Goal: Information Seeking & Learning: Learn about a topic

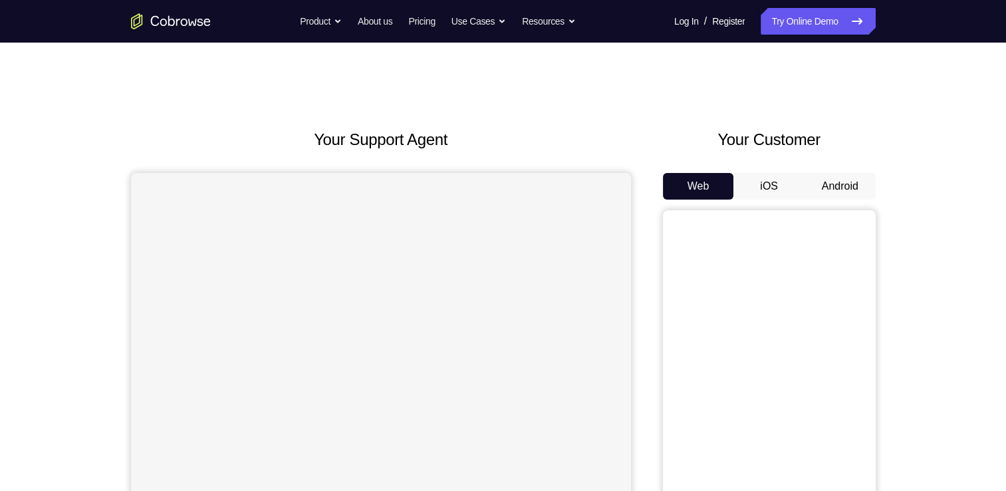
click at [834, 187] on button "Android" at bounding box center [839, 186] width 71 height 27
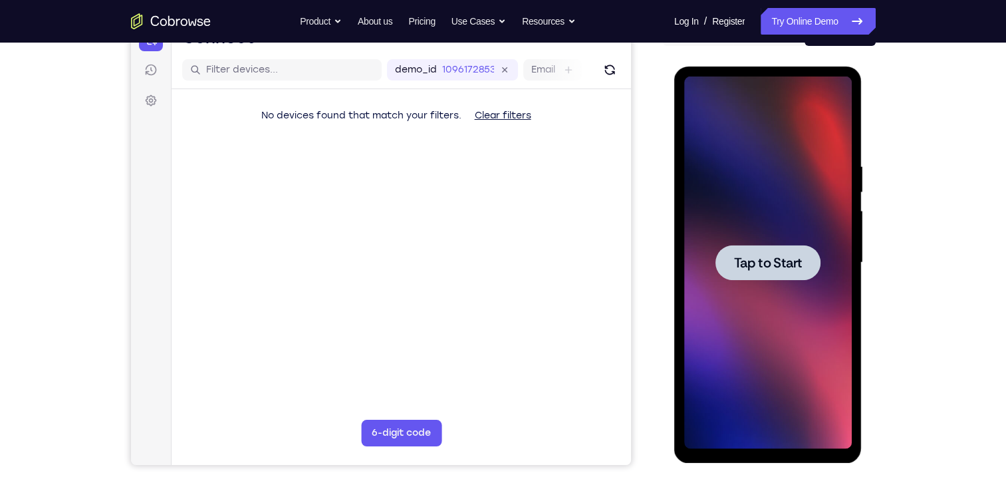
click at [766, 269] on span "Tap to Start" at bounding box center [768, 262] width 68 height 13
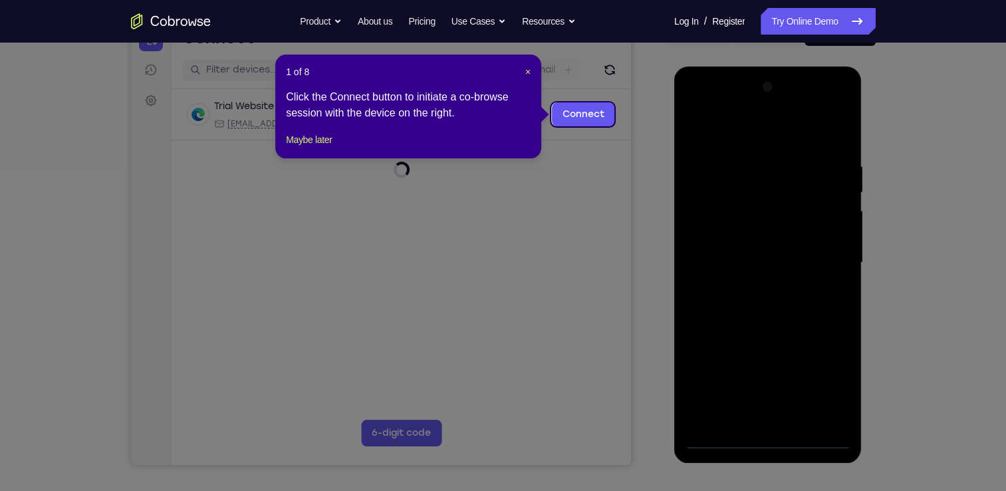
click at [344, 148] on footer "Maybe later" at bounding box center [408, 140] width 245 height 16
click at [326, 148] on button "Maybe later" at bounding box center [309, 140] width 46 height 16
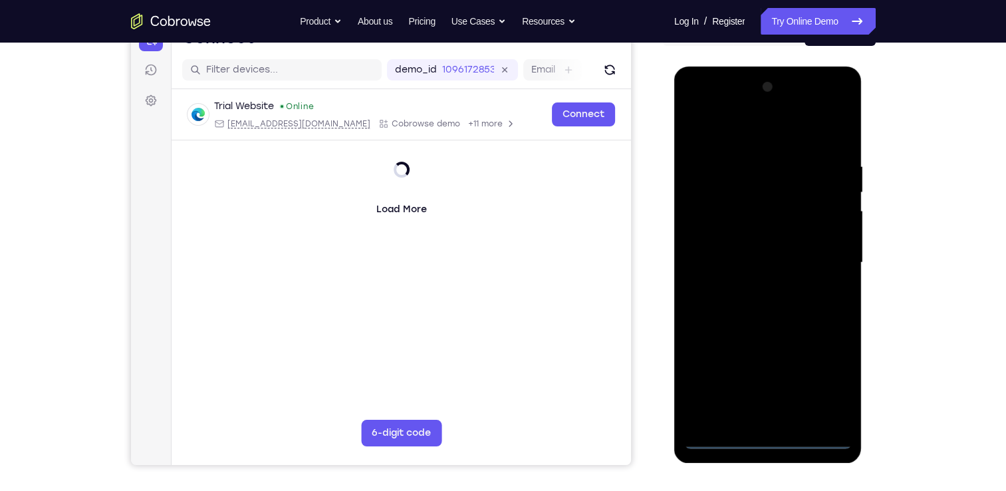
click at [767, 434] on div at bounding box center [768, 262] width 168 height 372
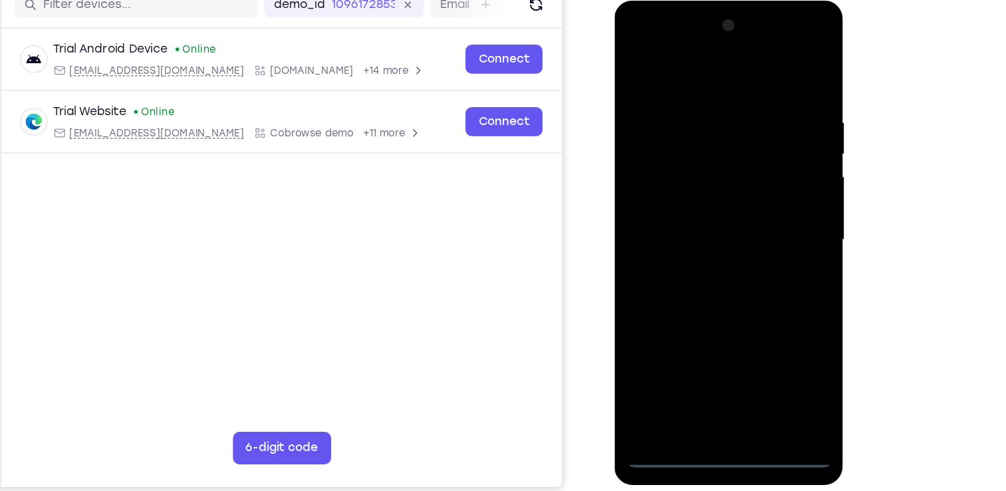
scroll to position [154, 0]
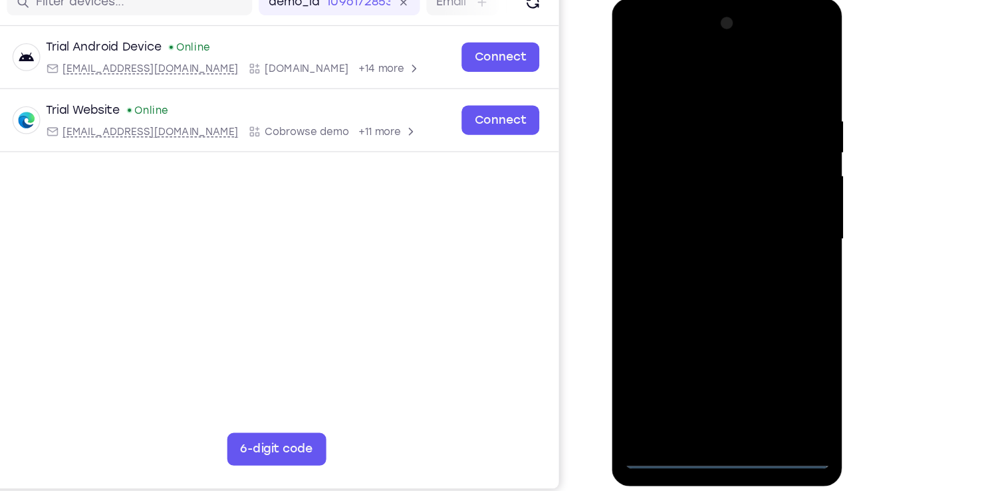
click at [704, 375] on div at bounding box center [706, 195] width 168 height 372
click at [757, 314] on div at bounding box center [706, 195] width 168 height 372
click at [630, 36] on div at bounding box center [706, 195] width 168 height 372
click at [761, 193] on div at bounding box center [706, 195] width 168 height 372
click at [689, 219] on div at bounding box center [706, 195] width 168 height 372
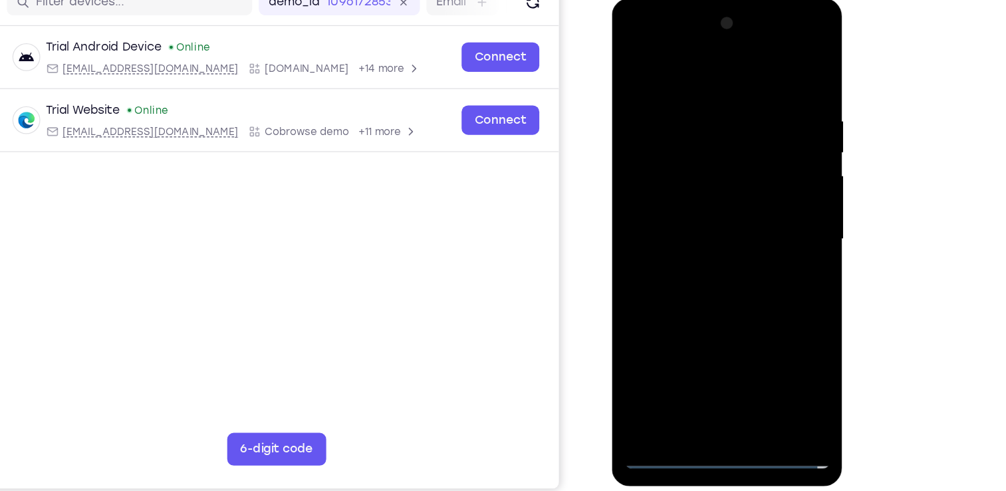
click at [687, 185] on div at bounding box center [706, 195] width 168 height 372
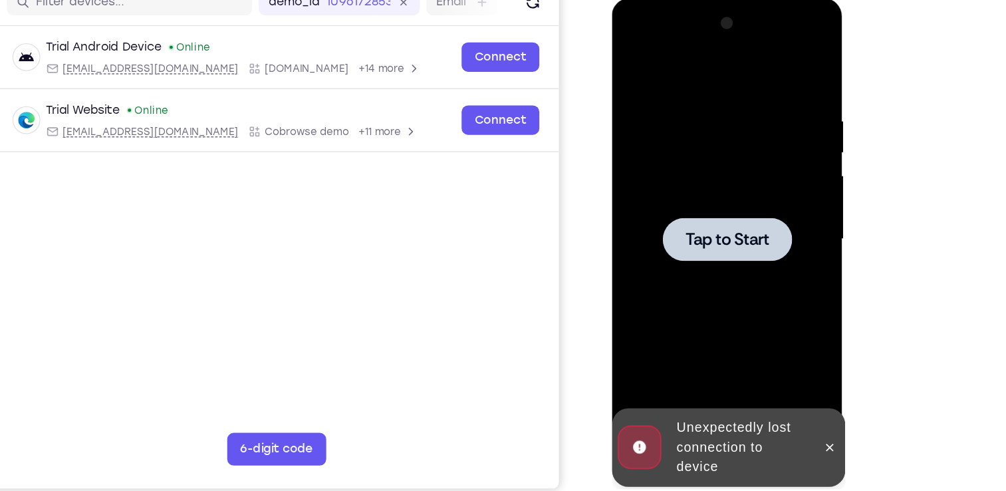
click at [712, 184] on div at bounding box center [705, 194] width 105 height 35
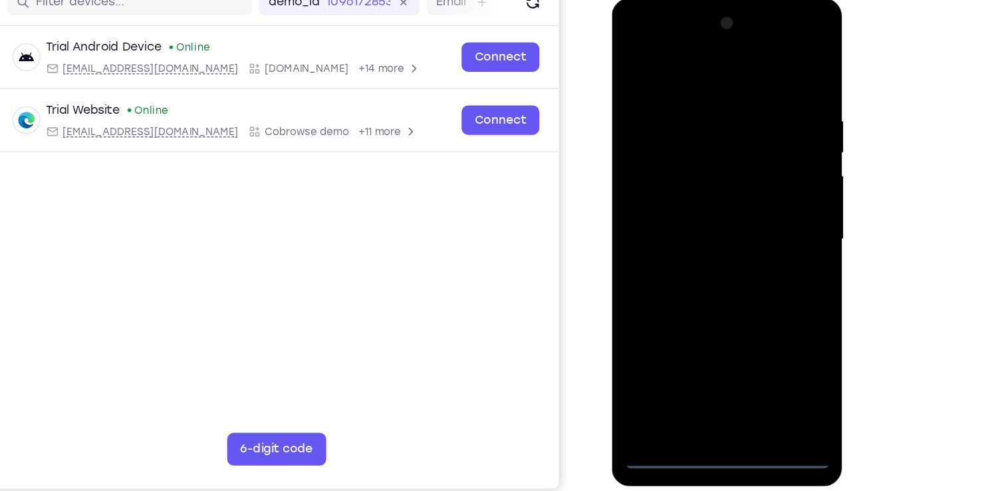
click at [705, 376] on div at bounding box center [706, 195] width 168 height 372
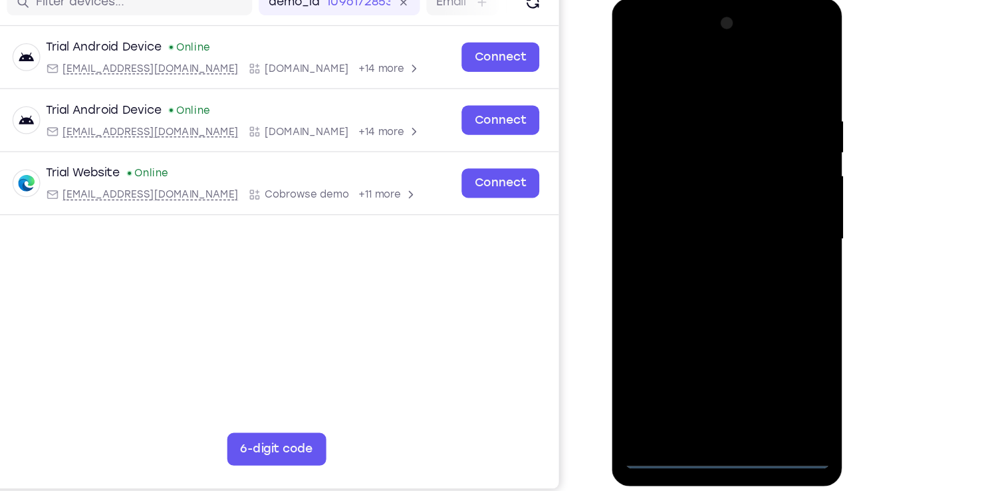
click at [766, 310] on div at bounding box center [706, 195] width 168 height 372
click at [633, 39] on div at bounding box center [706, 195] width 168 height 372
click at [767, 187] on div at bounding box center [706, 195] width 168 height 372
click at [701, 315] on div at bounding box center [706, 195] width 168 height 372
click at [691, 215] on div at bounding box center [706, 195] width 168 height 372
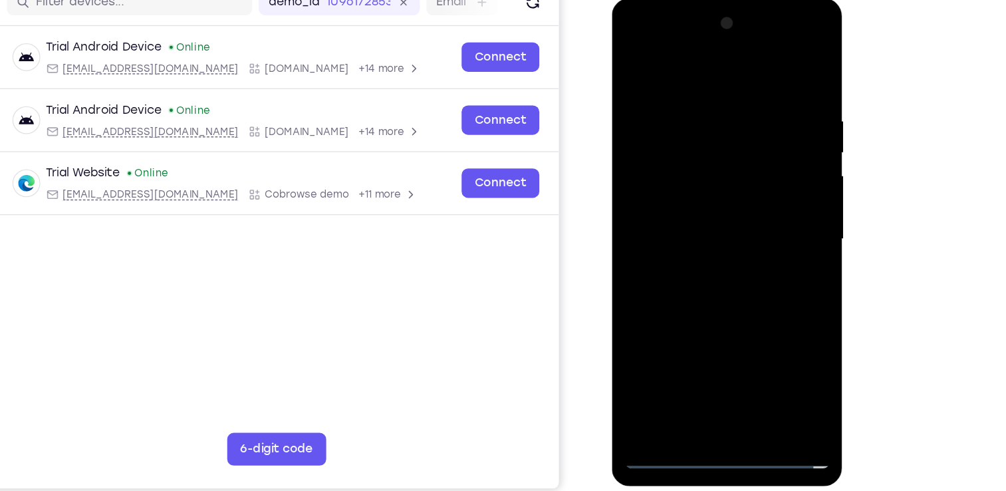
click at [695, 184] on div at bounding box center [706, 195] width 168 height 372
click at [697, 170] on div at bounding box center [706, 195] width 168 height 372
click at [709, 201] on div at bounding box center [706, 195] width 168 height 372
click at [707, 243] on div at bounding box center [706, 195] width 168 height 372
click at [717, 226] on div at bounding box center [706, 195] width 168 height 372
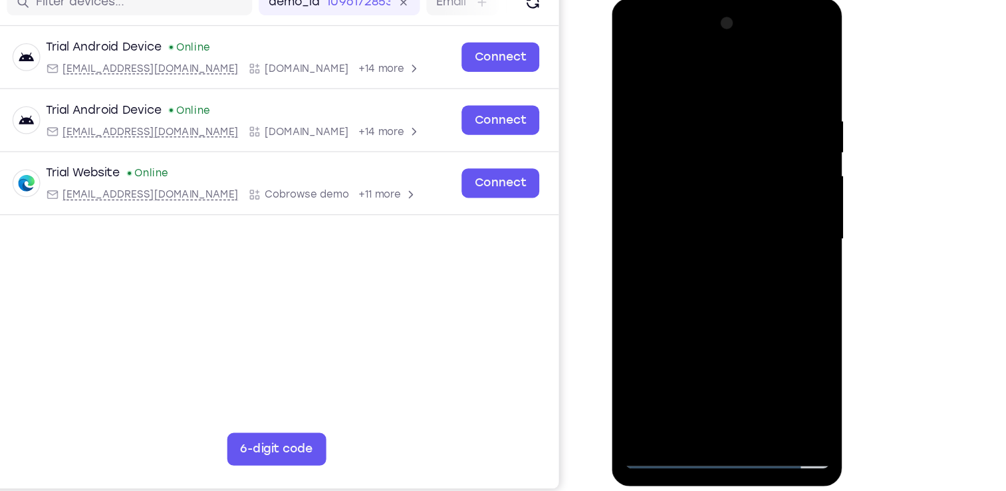
click at [708, 233] on div at bounding box center [706, 195] width 168 height 372
click at [707, 234] on div at bounding box center [706, 195] width 168 height 372
click at [736, 253] on div at bounding box center [706, 195] width 168 height 372
click at [782, 334] on div at bounding box center [706, 195] width 168 height 372
click at [738, 352] on div at bounding box center [706, 195] width 168 height 372
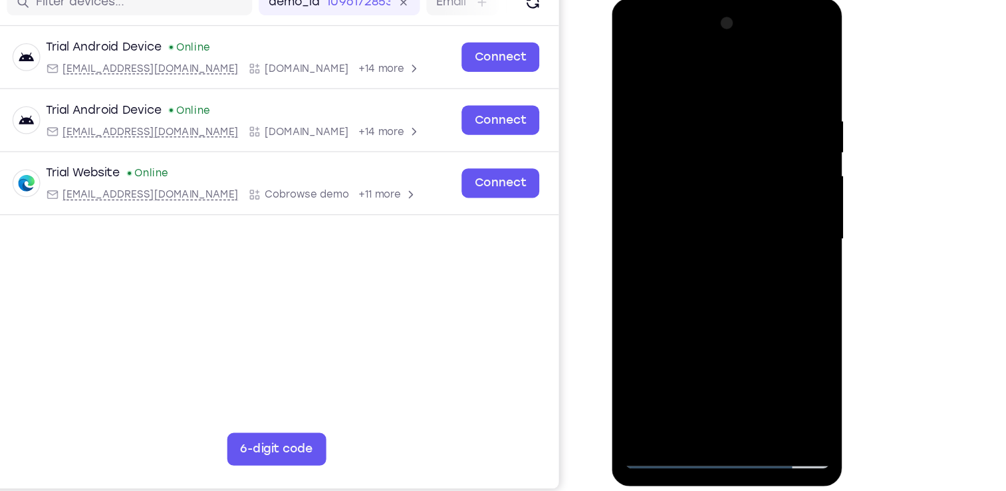
click at [704, 267] on div at bounding box center [706, 195] width 168 height 372
click at [691, 245] on div at bounding box center [706, 195] width 168 height 372
click at [687, 346] on div at bounding box center [706, 195] width 168 height 372
click at [769, 224] on div at bounding box center [706, 195] width 168 height 372
click at [774, 318] on div at bounding box center [706, 195] width 168 height 372
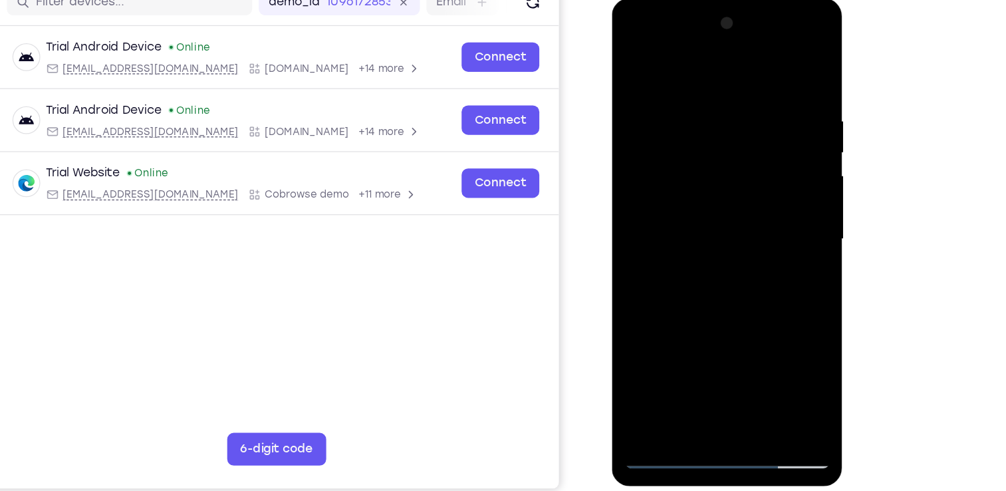
click at [774, 320] on div at bounding box center [706, 195] width 168 height 372
click at [761, 230] on div at bounding box center [706, 195] width 168 height 372
click at [769, 231] on div at bounding box center [706, 195] width 168 height 372
click at [629, 62] on div at bounding box center [706, 195] width 168 height 372
click at [636, 54] on div at bounding box center [706, 195] width 168 height 372
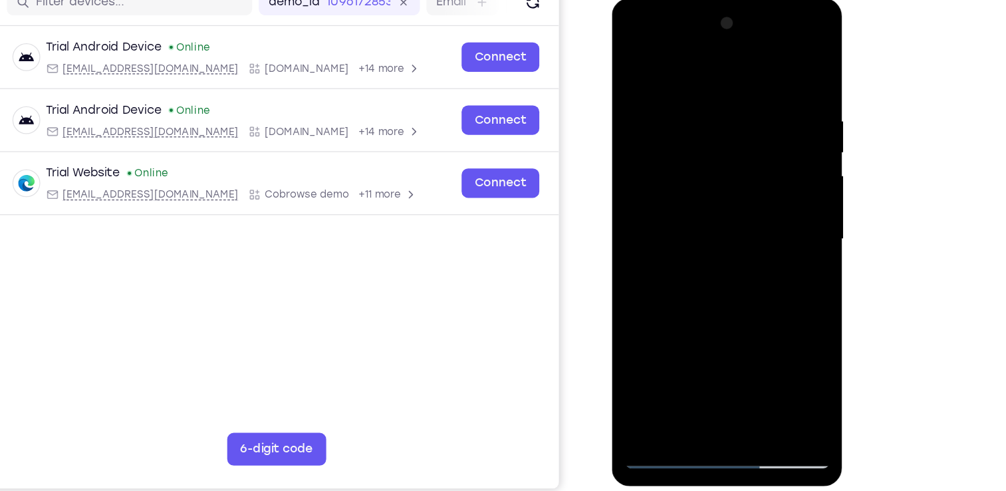
click at [682, 92] on div at bounding box center [706, 195] width 168 height 372
click at [760, 342] on div at bounding box center [706, 195] width 168 height 372
click at [774, 59] on div at bounding box center [706, 195] width 168 height 372
drag, startPoint x: 739, startPoint y: 197, endPoint x: 727, endPoint y: 289, distance: 92.5
click at [727, 289] on div at bounding box center [706, 195] width 168 height 372
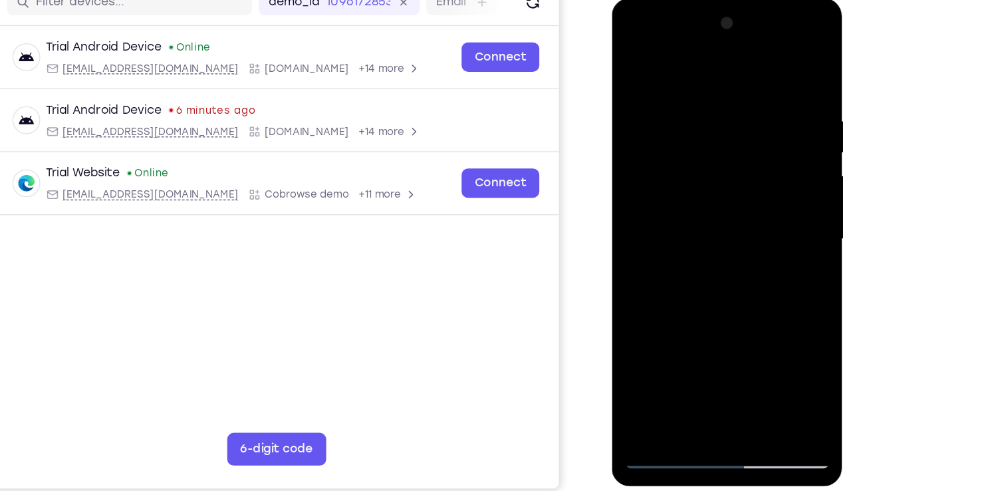
click at [732, 348] on div at bounding box center [706, 195] width 168 height 372
click at [637, 60] on div at bounding box center [706, 195] width 168 height 372
